Goal: Find specific page/section: Find specific page/section

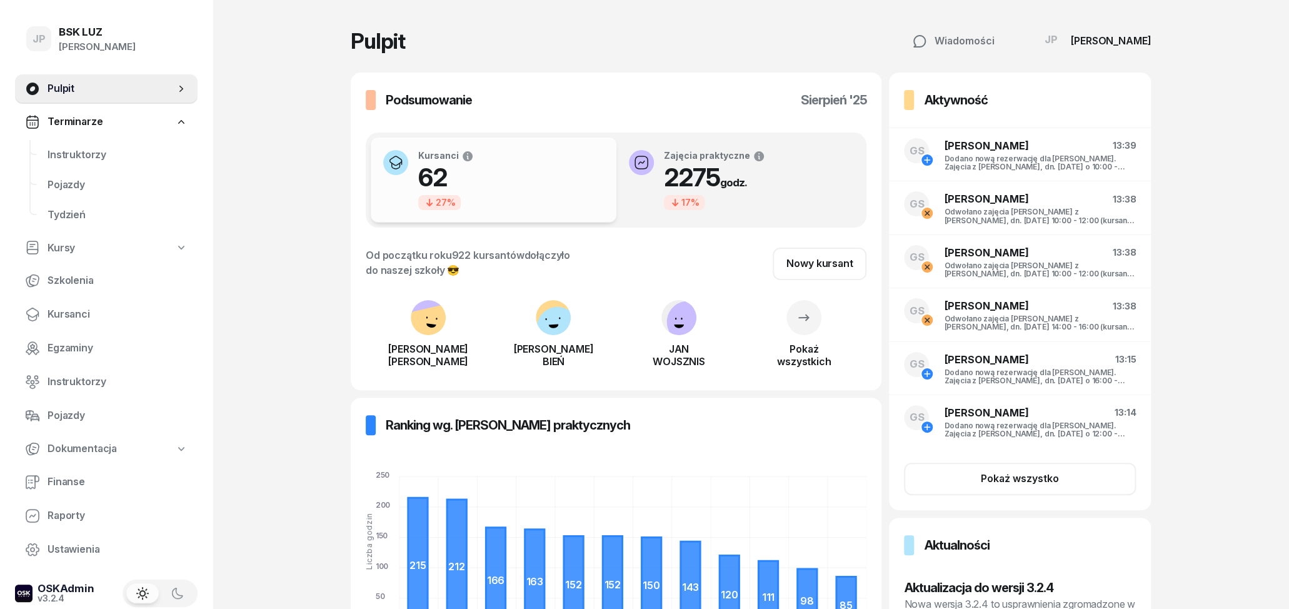
click at [76, 251] on link "Kursy" at bounding box center [106, 248] width 183 height 29
select select
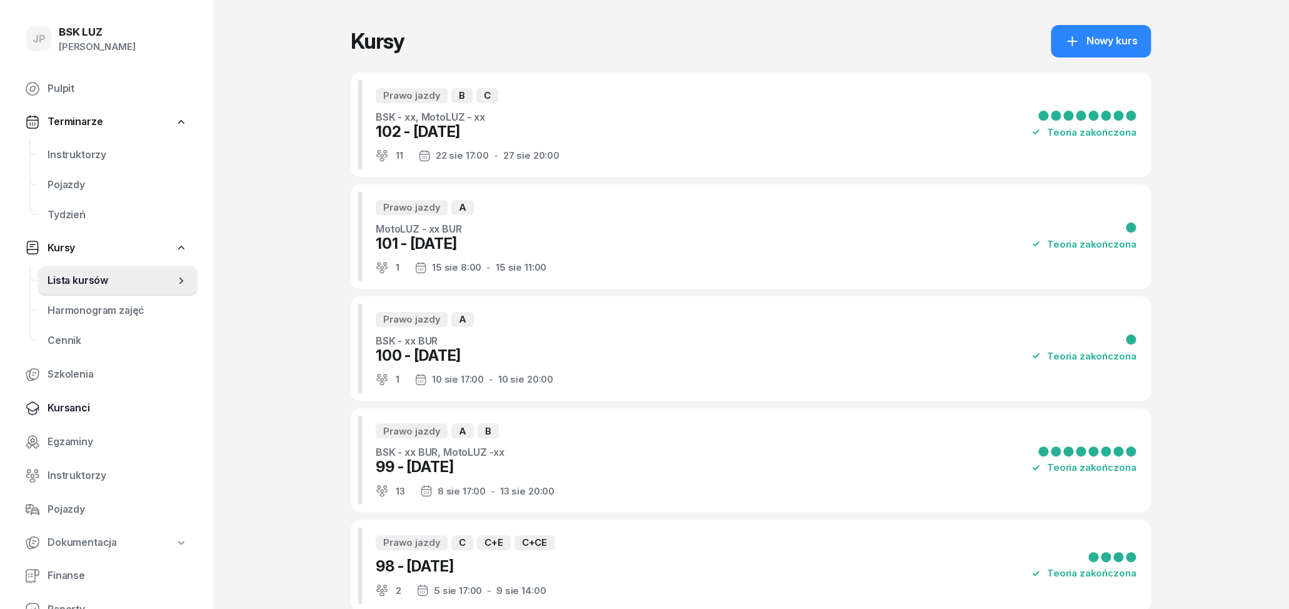
click at [59, 412] on span "Kursanci" at bounding box center [118, 408] width 140 height 16
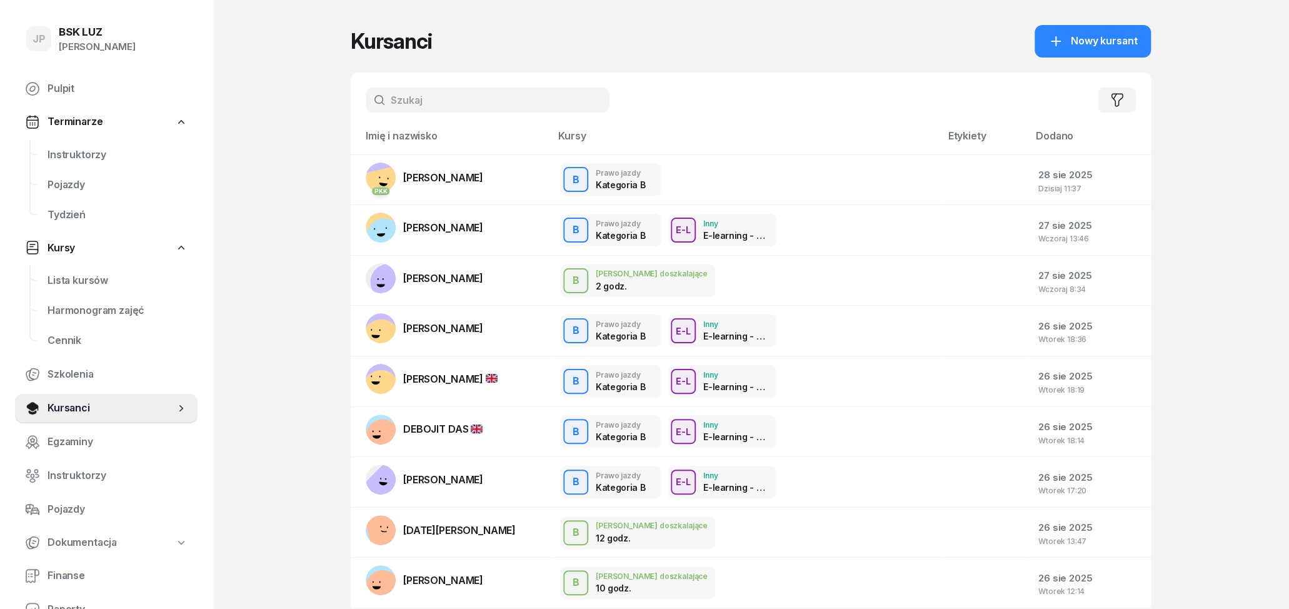
click at [447, 109] on input "text" at bounding box center [488, 100] width 244 height 25
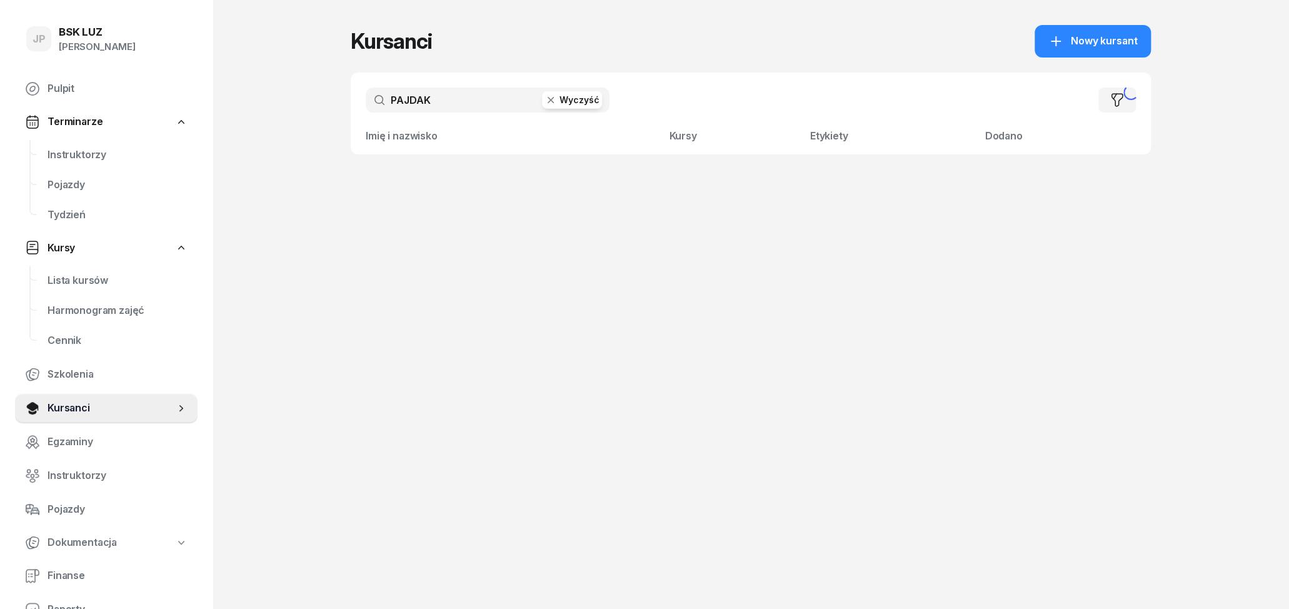
type input "PAJDAK"
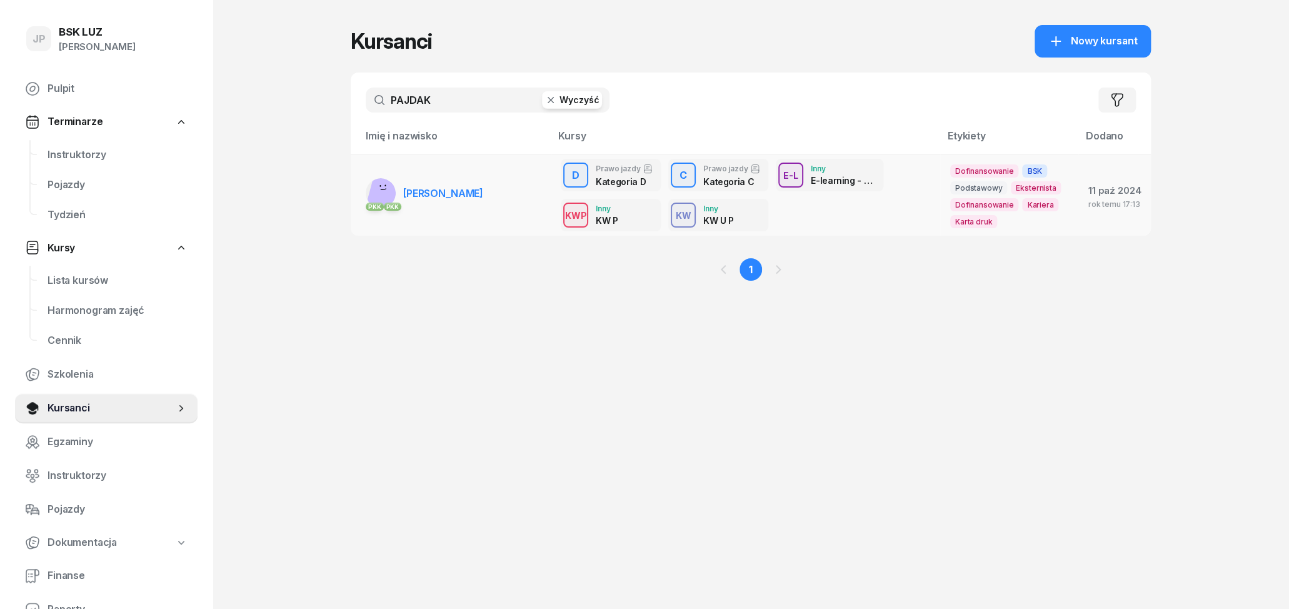
click at [454, 191] on span "[PERSON_NAME]" at bounding box center [443, 193] width 80 height 13
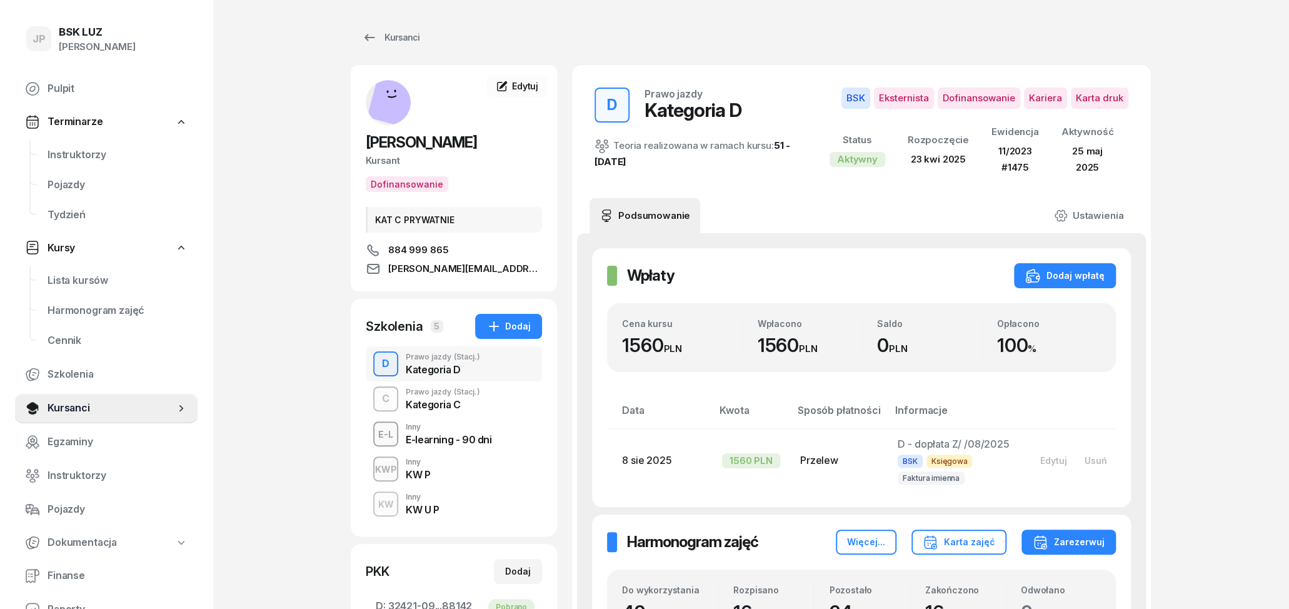
click at [438, 398] on div "Kategoria C" at bounding box center [443, 403] width 74 height 14
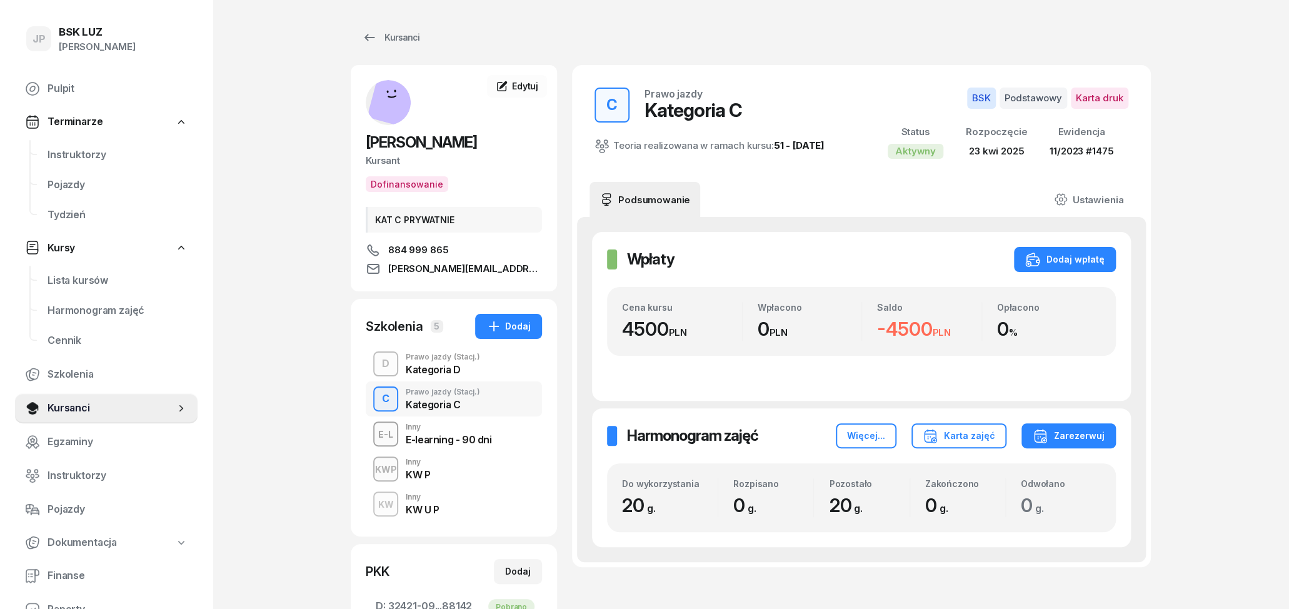
click at [458, 366] on div "Kategoria D" at bounding box center [443, 369] width 74 height 10
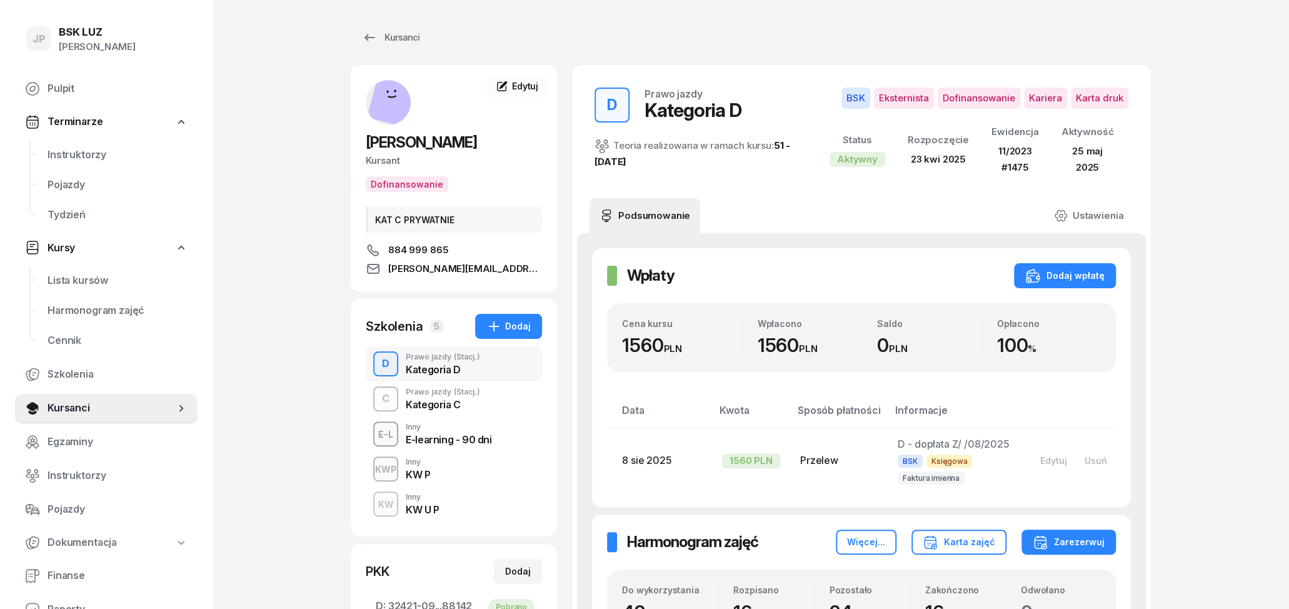
click at [469, 395] on span "(Stacj.)" at bounding box center [467, 392] width 26 height 8
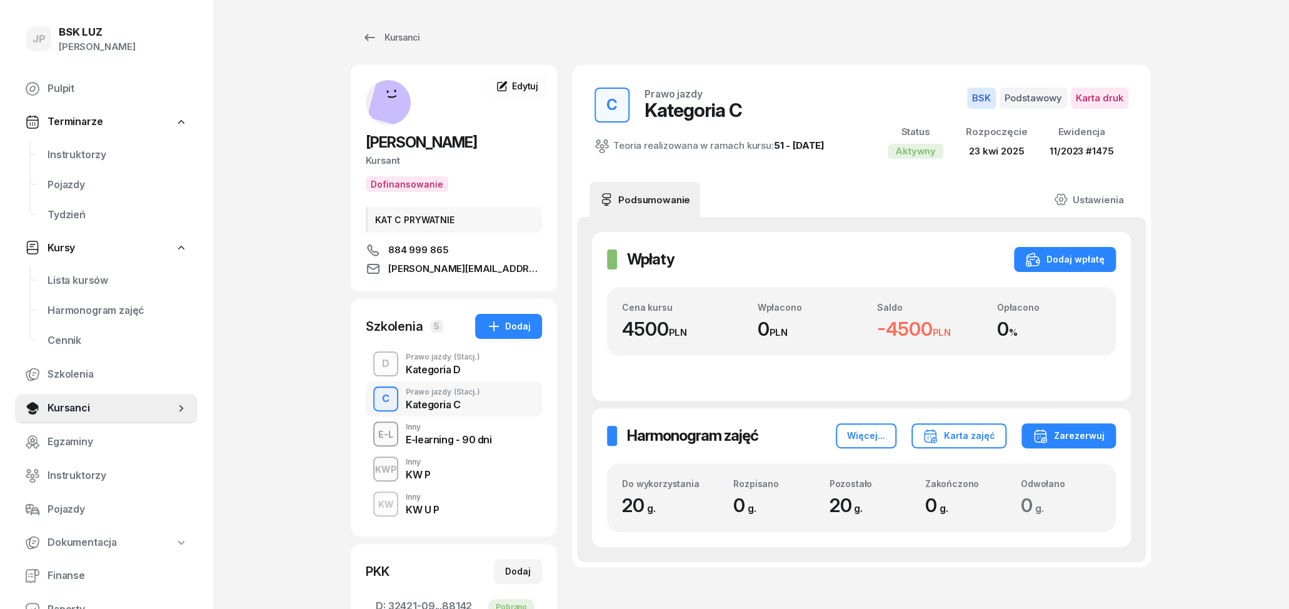
click at [443, 374] on div "Kategoria D" at bounding box center [443, 369] width 74 height 10
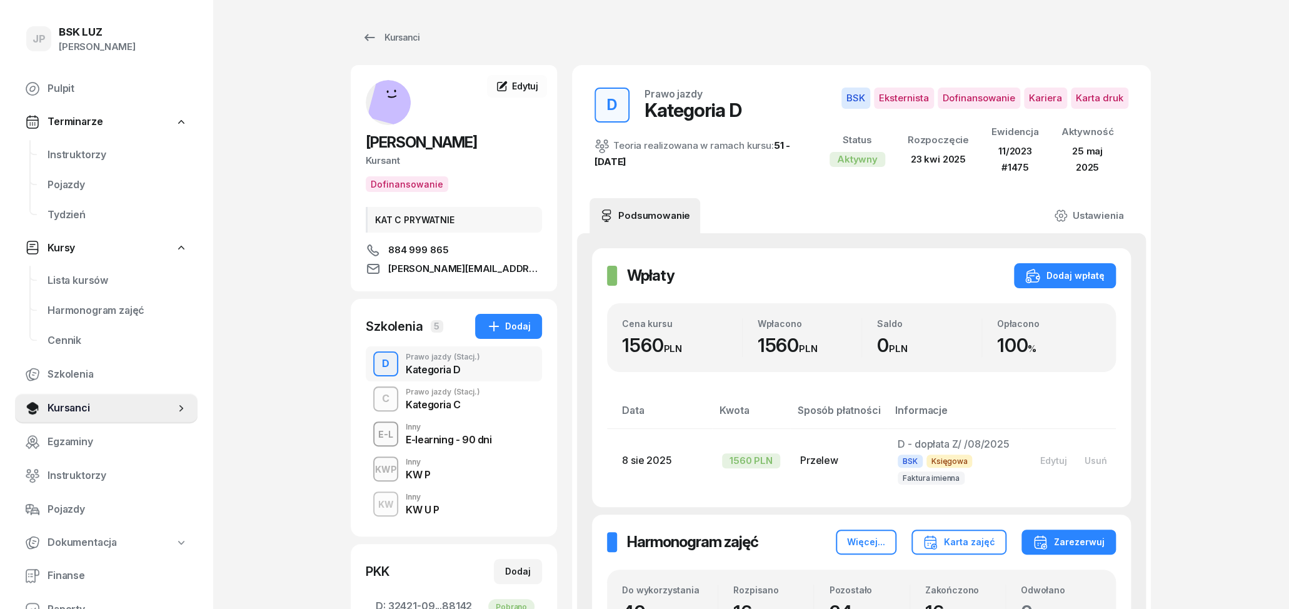
click at [449, 401] on div "Kategoria C" at bounding box center [443, 404] width 74 height 10
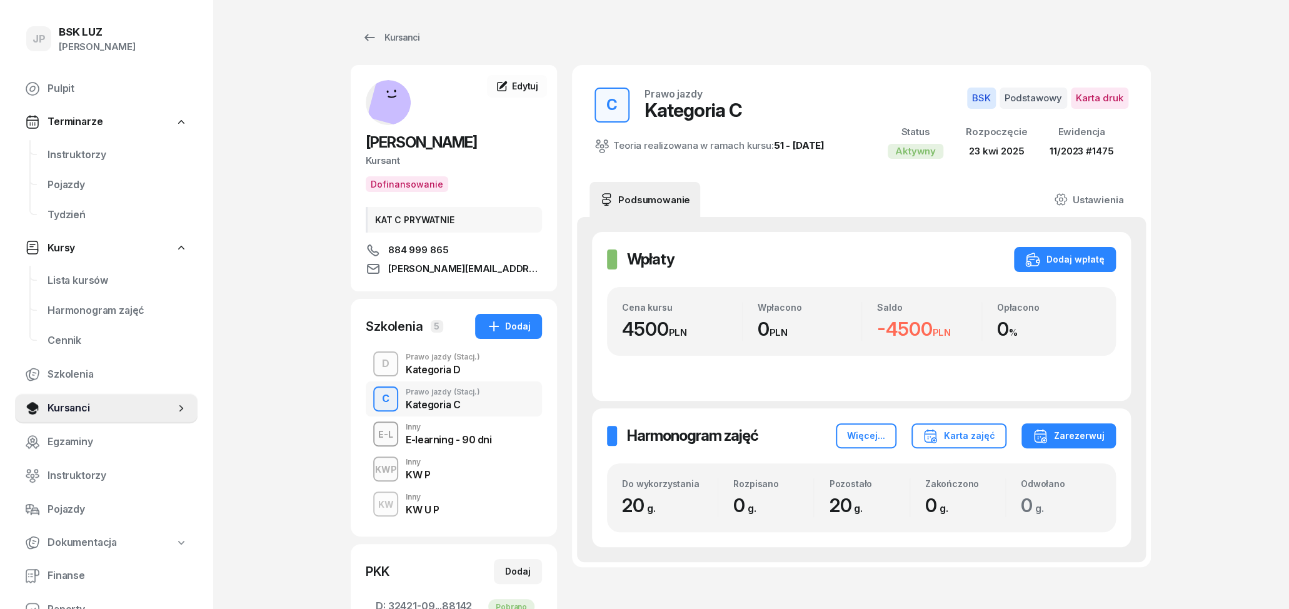
click at [446, 370] on div "Kategoria D" at bounding box center [443, 369] width 74 height 10
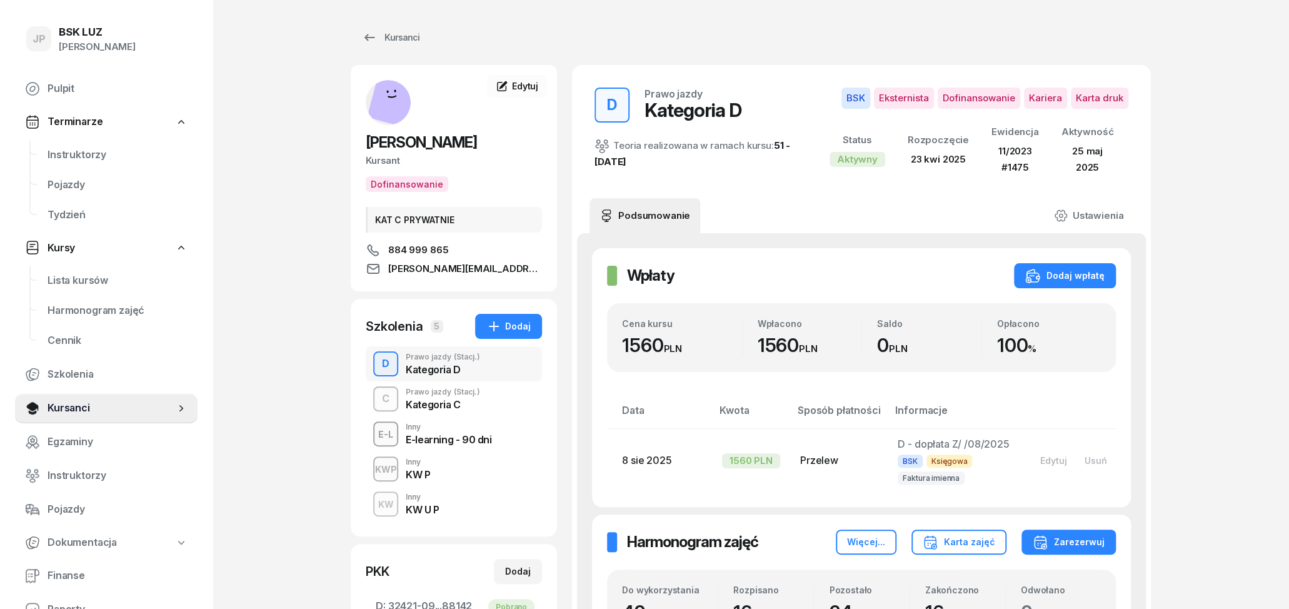
click at [436, 401] on div "Kategoria C" at bounding box center [443, 404] width 74 height 10
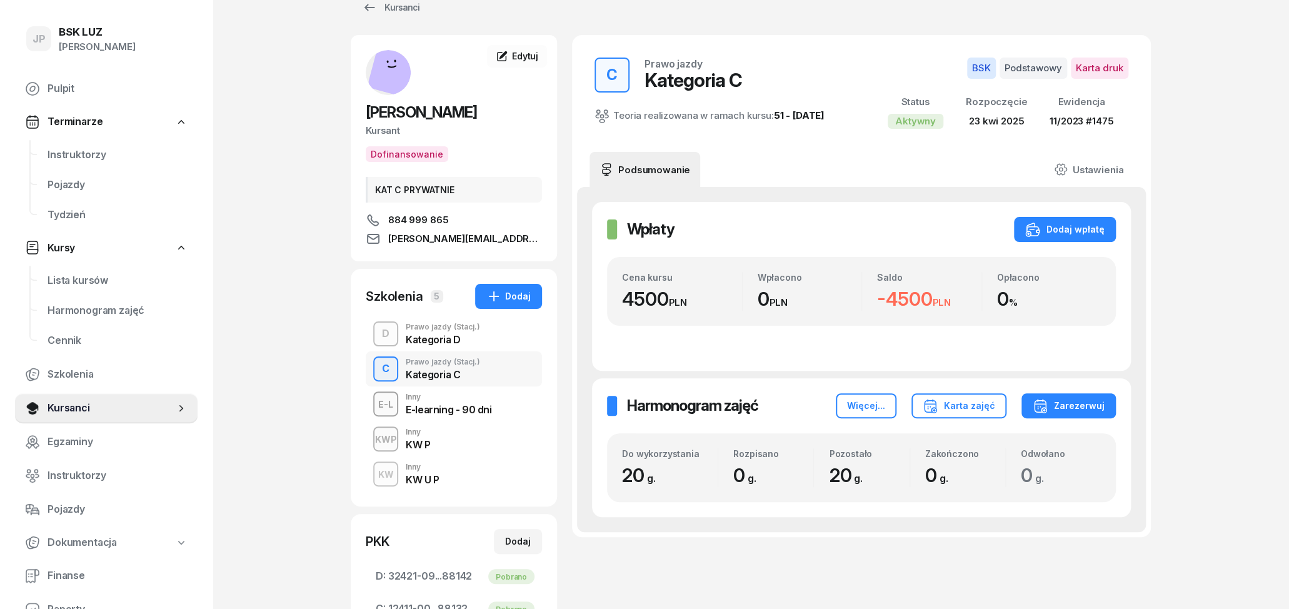
scroll to position [65, 0]
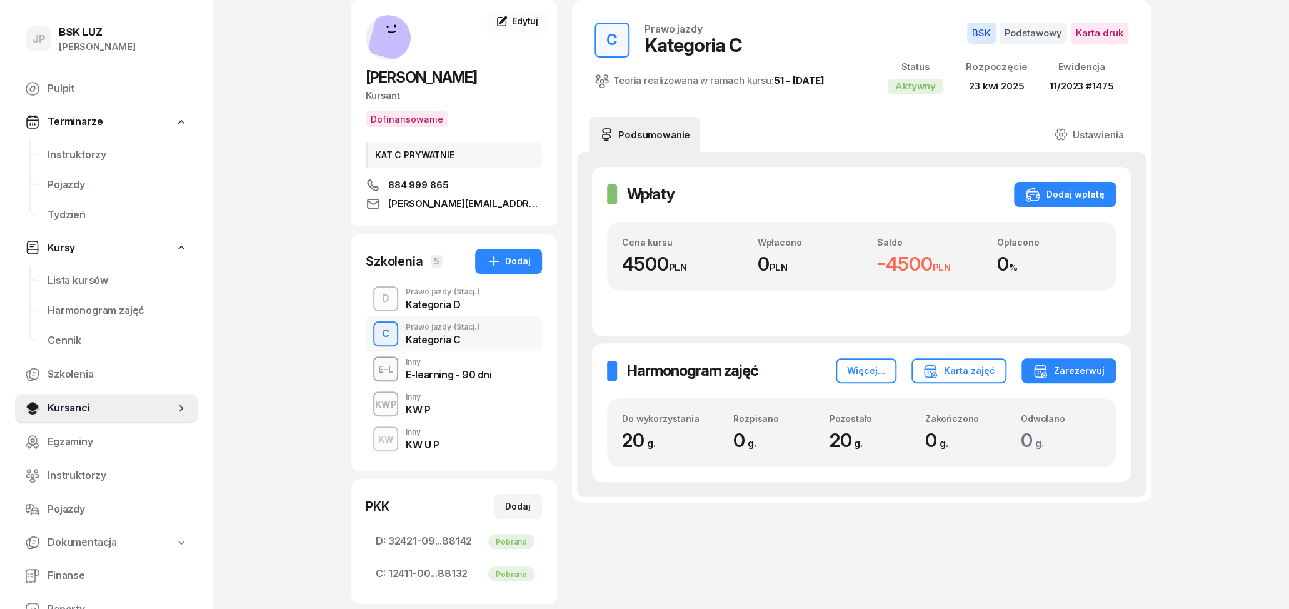
click at [405, 302] on div "D Prawo jazdy (Stacj.) Kategoria D" at bounding box center [454, 298] width 176 height 35
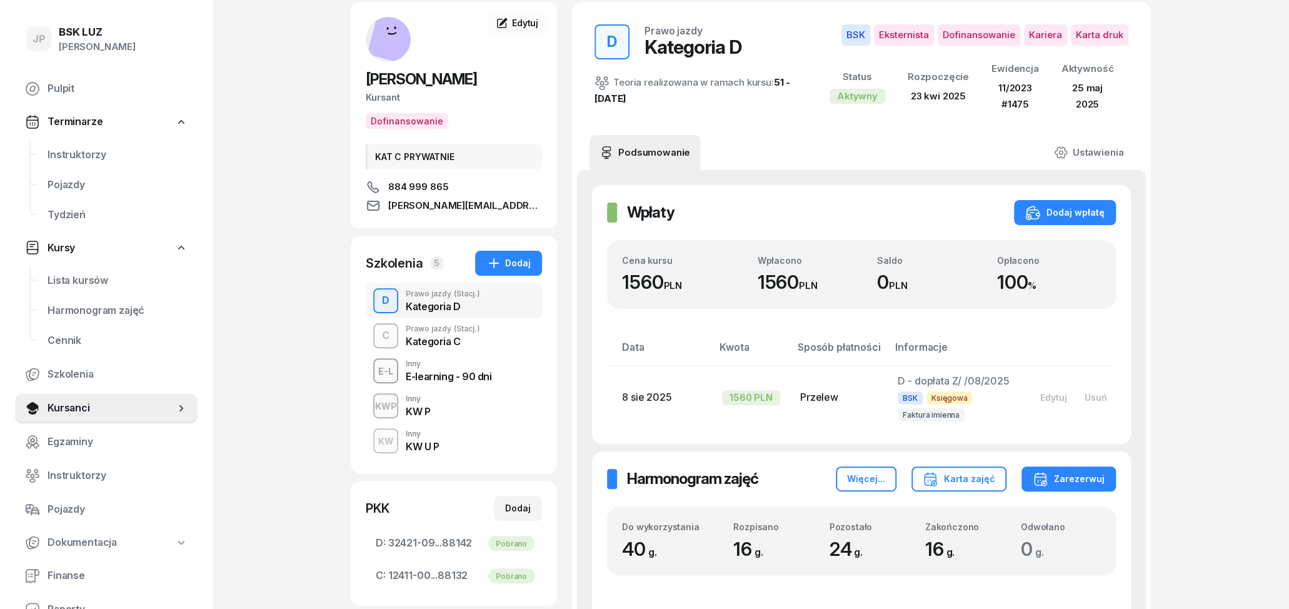
scroll to position [260, 0]
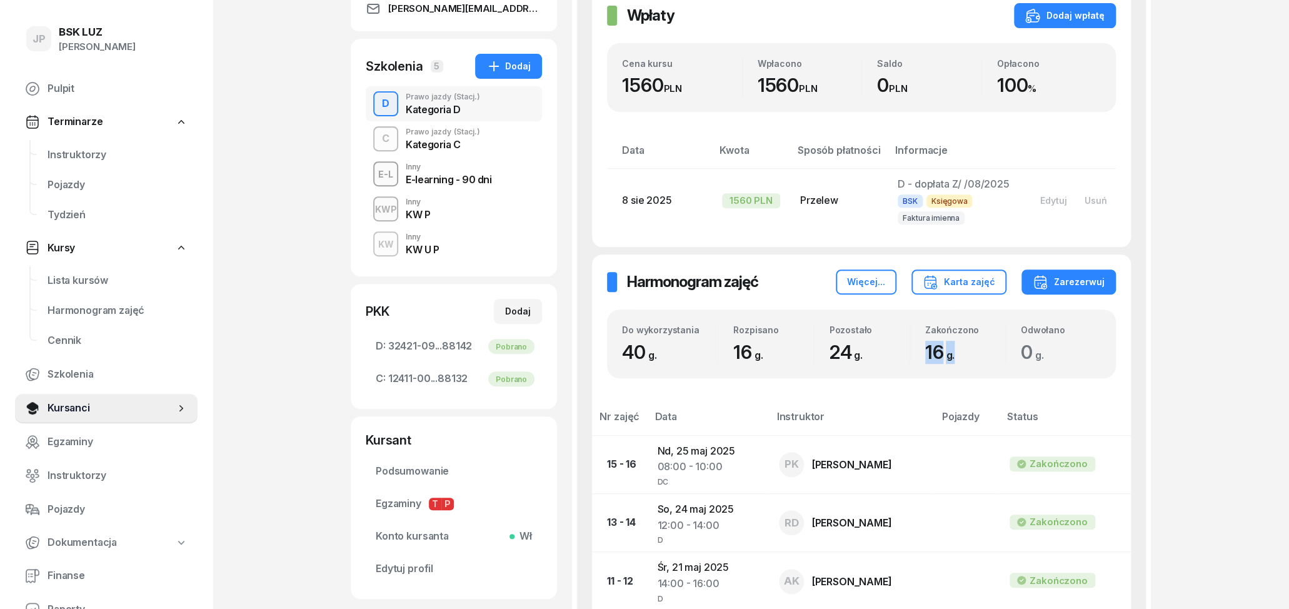
drag, startPoint x: 916, startPoint y: 347, endPoint x: 961, endPoint y: 344, distance: 45.1
click at [961, 344] on div "Zakończono 16 g." at bounding box center [957, 343] width 95 height 39
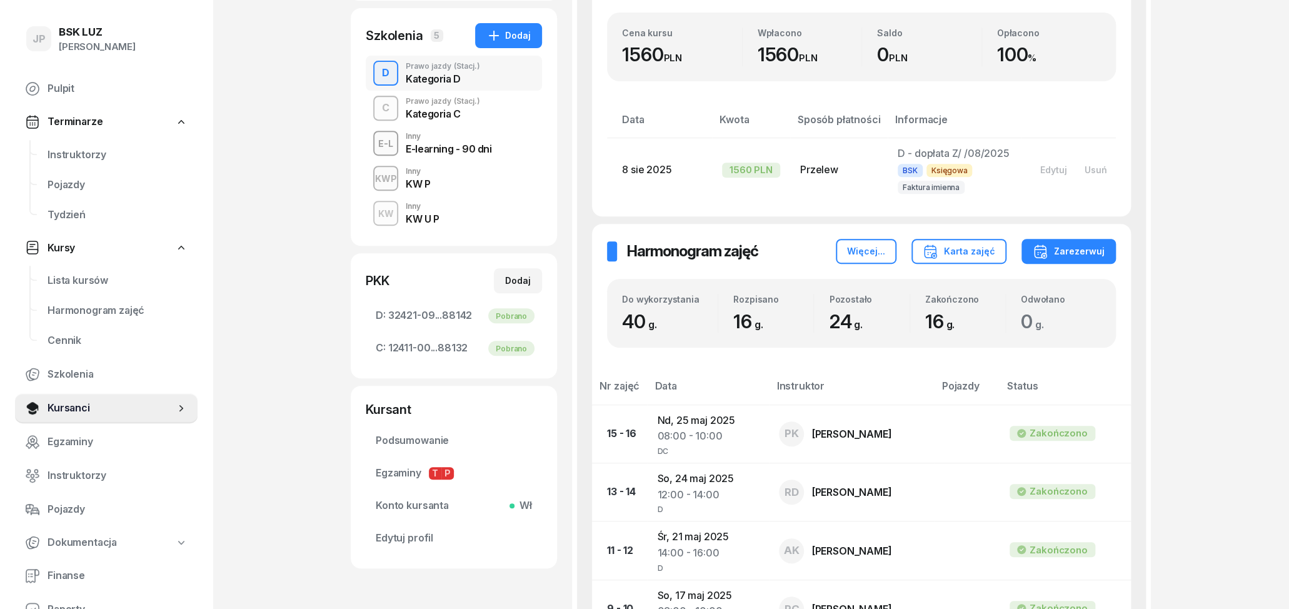
scroll to position [256, 0]
